Goal: Task Accomplishment & Management: Use online tool/utility

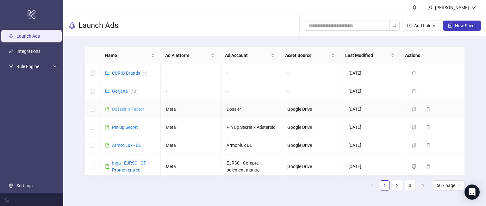
click at [131, 111] on link "Dossier It Factor" at bounding box center [128, 109] width 32 height 5
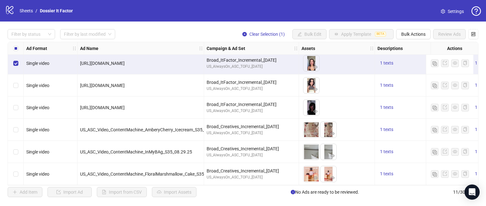
scroll to position [115, 0]
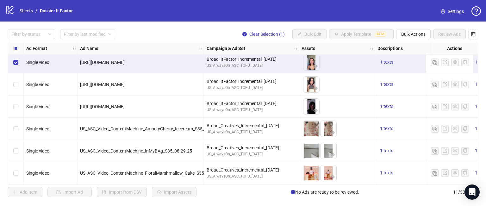
click at [9, 10] on icon "logo/logo-mobile" at bounding box center [9, 9] width 9 height 9
click at [27, 10] on link "Sheets" at bounding box center [26, 10] width 16 height 7
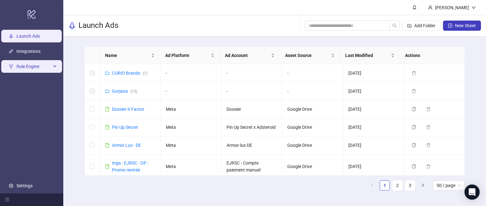
click at [41, 67] on span "Rule Engine" at bounding box center [33, 66] width 35 height 13
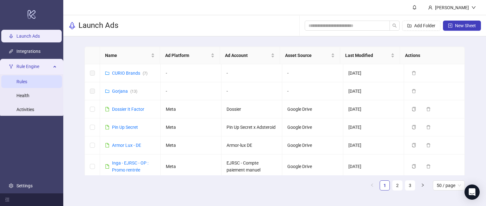
click at [27, 82] on link "Rules" at bounding box center [21, 81] width 11 height 5
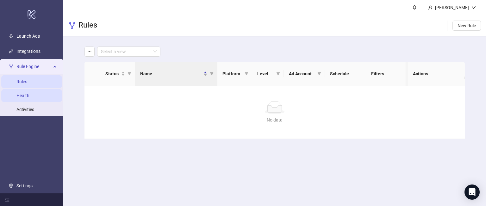
click at [26, 95] on link "Health" at bounding box center [22, 95] width 13 height 5
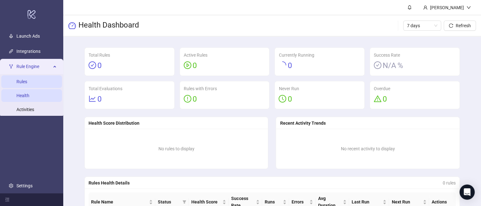
click at [27, 84] on link "Rules" at bounding box center [21, 81] width 11 height 5
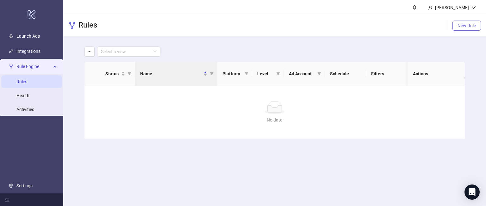
click at [465, 23] on span "New Rule" at bounding box center [467, 25] width 18 height 5
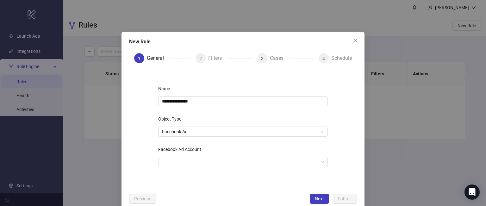
scroll to position [11, 0]
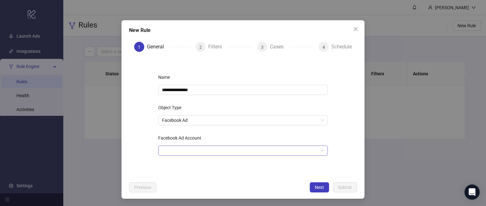
click at [191, 149] on input "Facebook Ad Account" at bounding box center [240, 150] width 156 height 9
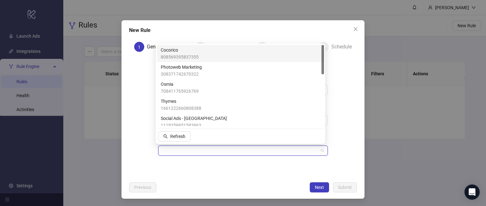
click at [181, 53] on span "Cocorico" at bounding box center [180, 50] width 38 height 7
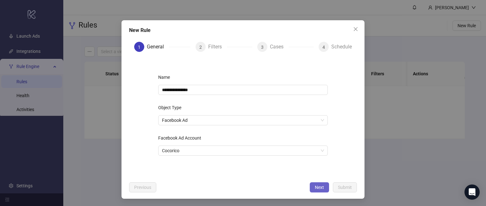
click at [318, 187] on span "Next" at bounding box center [319, 187] width 9 height 5
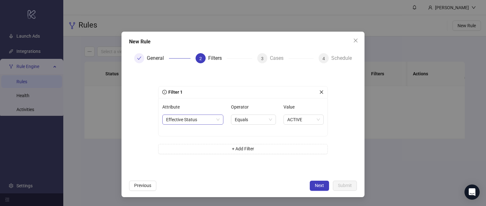
click at [214, 119] on span "Effective Status" at bounding box center [192, 119] width 53 height 9
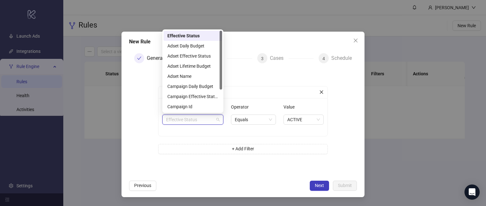
click at [213, 120] on span "Effective Status" at bounding box center [192, 119] width 53 height 9
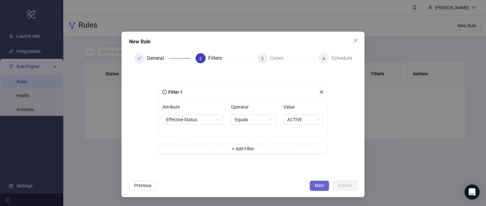
click at [322, 184] on span "Next" at bounding box center [319, 185] width 9 height 5
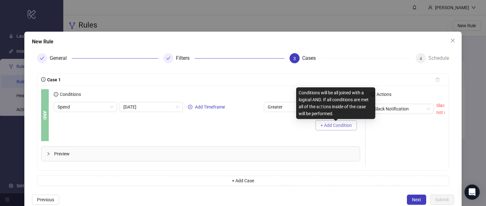
click at [329, 126] on span "+ Add Condition" at bounding box center [336, 125] width 31 height 5
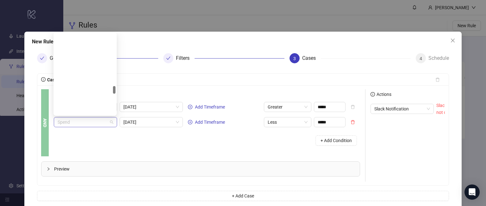
click at [87, 121] on span "Spend" at bounding box center [86, 121] width 56 height 9
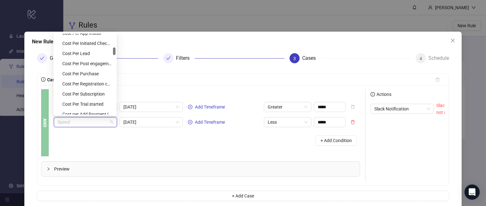
scroll to position [147, 0]
click at [86, 53] on div "Cost Per Lead" at bounding box center [86, 53] width 49 height 7
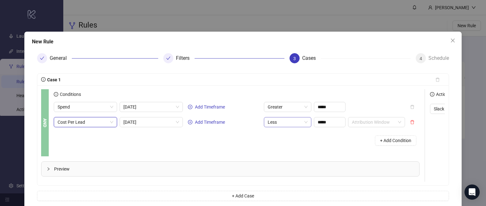
click at [284, 126] on span "Less" at bounding box center [288, 121] width 40 height 9
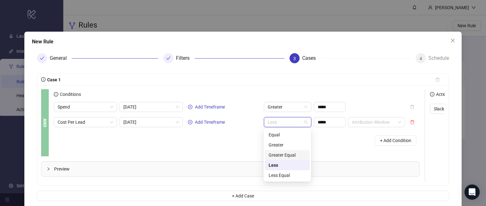
click at [288, 155] on div "Greater Equal" at bounding box center [287, 155] width 37 height 7
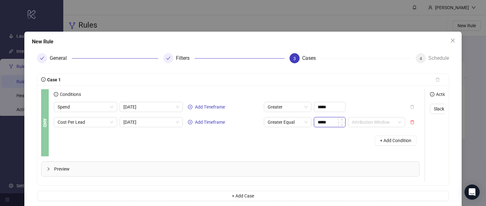
click at [333, 121] on input "*****" at bounding box center [329, 121] width 31 height 9
type input "*****"
click at [317, 153] on div "Conditions Spend [DATE] Add Timeframe Greater ***** Cost Per Lead [DATE] Add Ti…" at bounding box center [239, 122] width 371 height 67
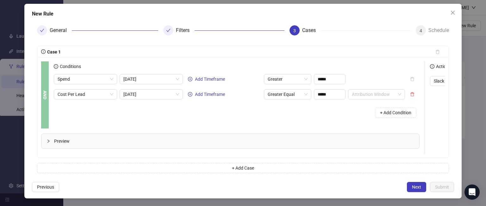
scroll to position [0, 110]
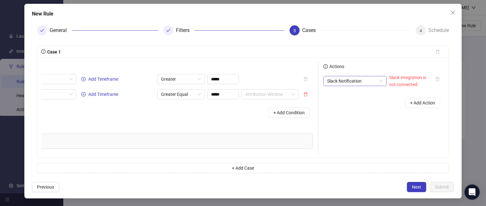
click at [362, 77] on span "Slack Notification" at bounding box center [355, 80] width 56 height 9
click at [450, 10] on icon "close" at bounding box center [452, 12] width 5 height 5
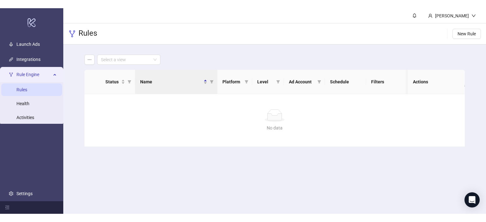
scroll to position [0, 0]
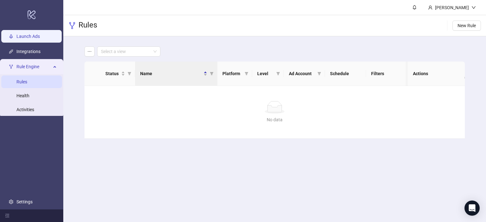
click at [30, 37] on link "Launch Ads" at bounding box center [27, 36] width 23 height 5
